Goal: Task Accomplishment & Management: Use online tool/utility

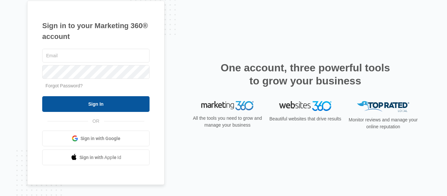
type input "[EMAIL_ADDRESS][DOMAIN_NAME]"
click at [89, 105] on input "Sign In" at bounding box center [95, 104] width 107 height 16
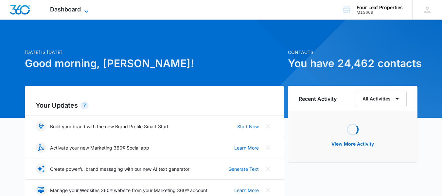
click at [74, 9] on span "Dashboard" at bounding box center [65, 9] width 31 height 7
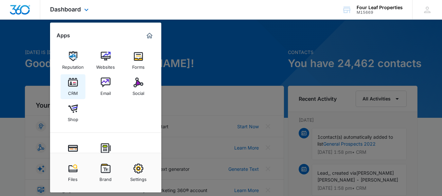
click at [71, 85] on img at bounding box center [73, 83] width 10 height 10
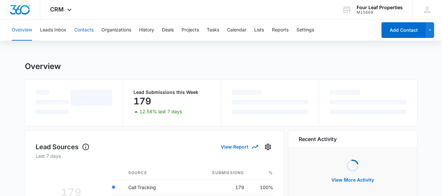
click at [88, 29] on button "Contacts" at bounding box center [83, 30] width 19 height 21
